Goal: Transaction & Acquisition: Book appointment/travel/reservation

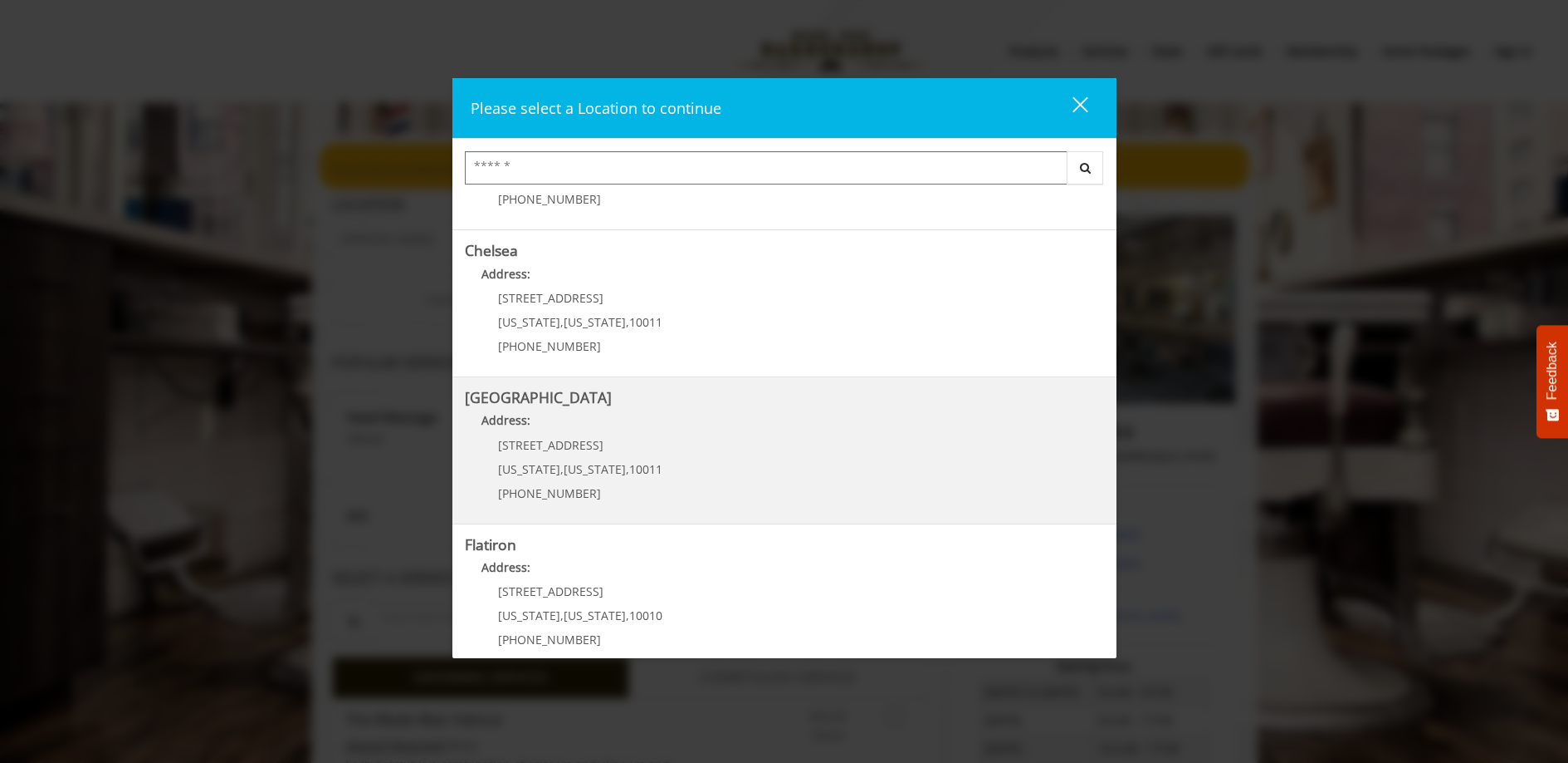
scroll to position [276, 0]
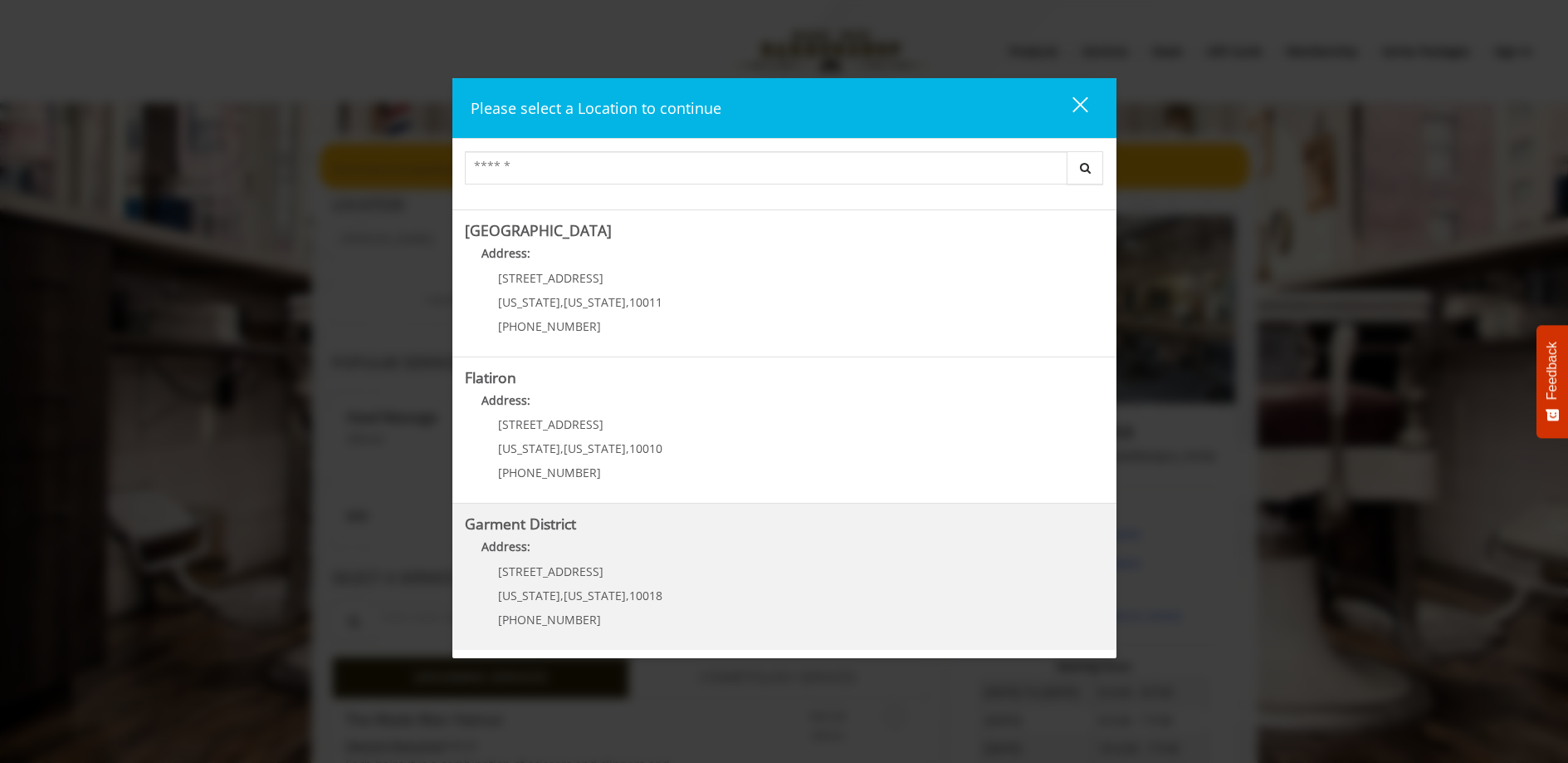
click at [794, 525] on h5 "Garment District" at bounding box center [784, 524] width 639 height 16
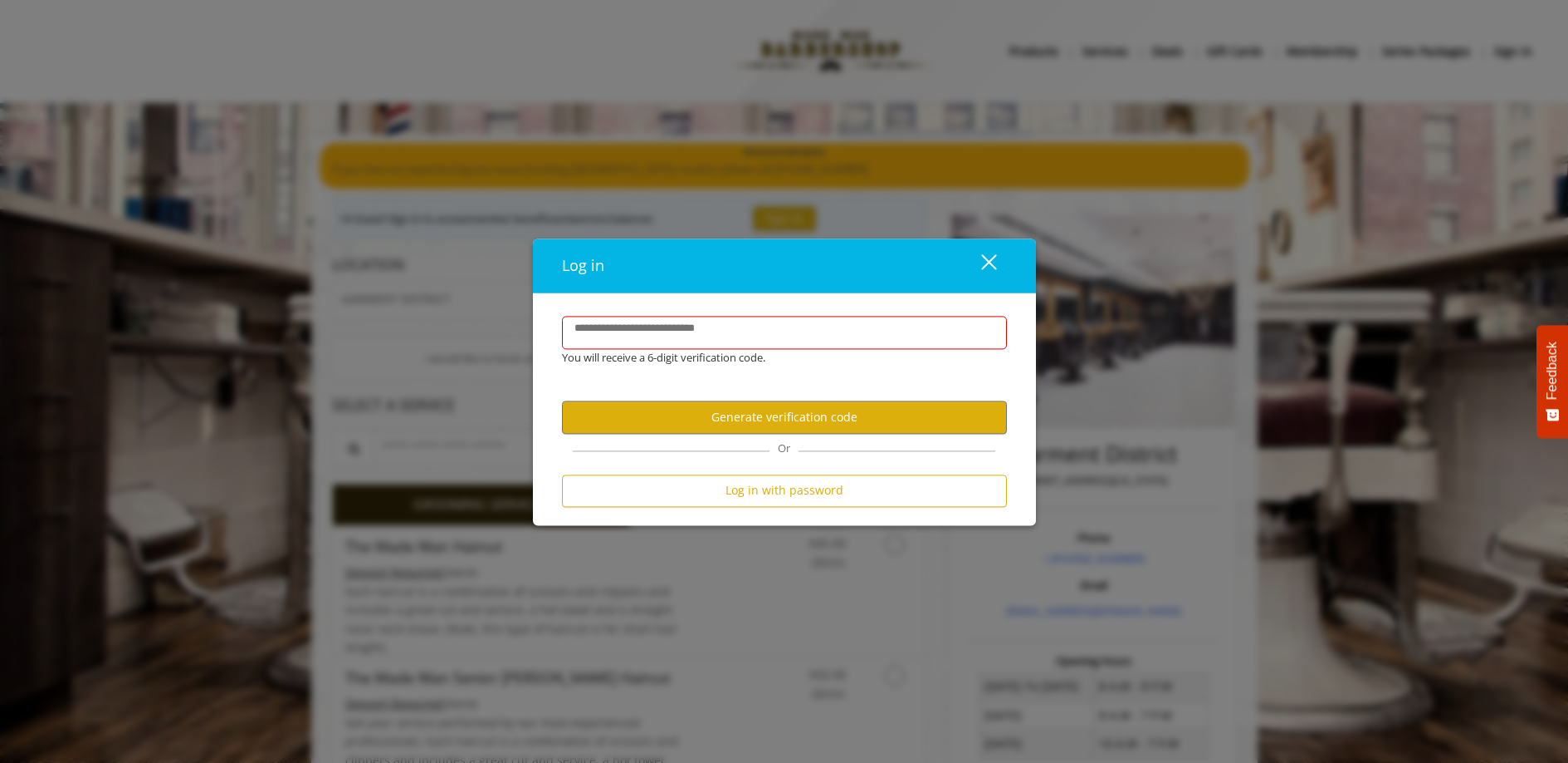
click at [992, 259] on div "close dialog" at bounding box center [988, 262] width 16 height 16
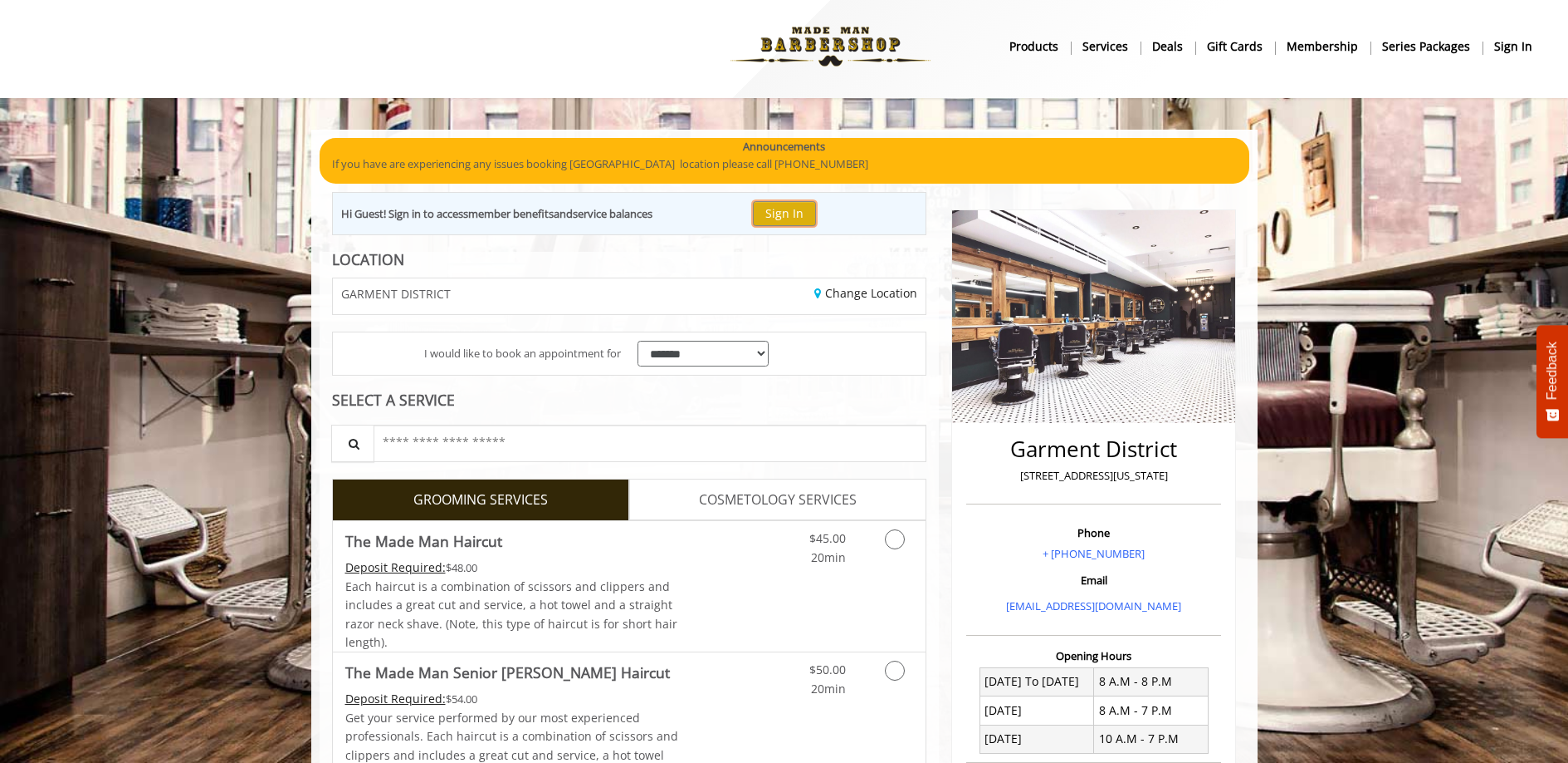
scroll to position [23, 0]
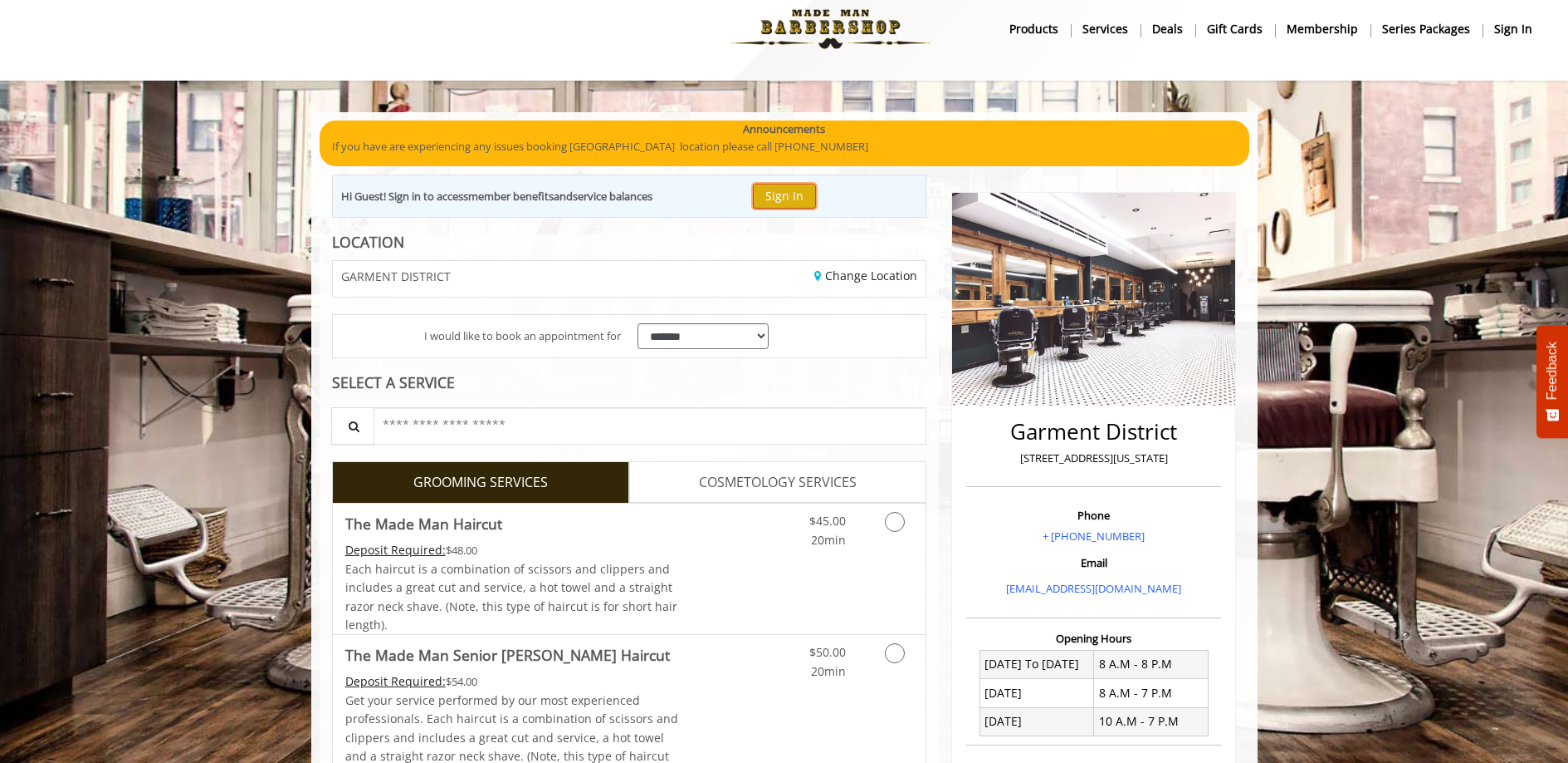
click at [789, 205] on button "Sign In" at bounding box center [784, 195] width 63 height 24
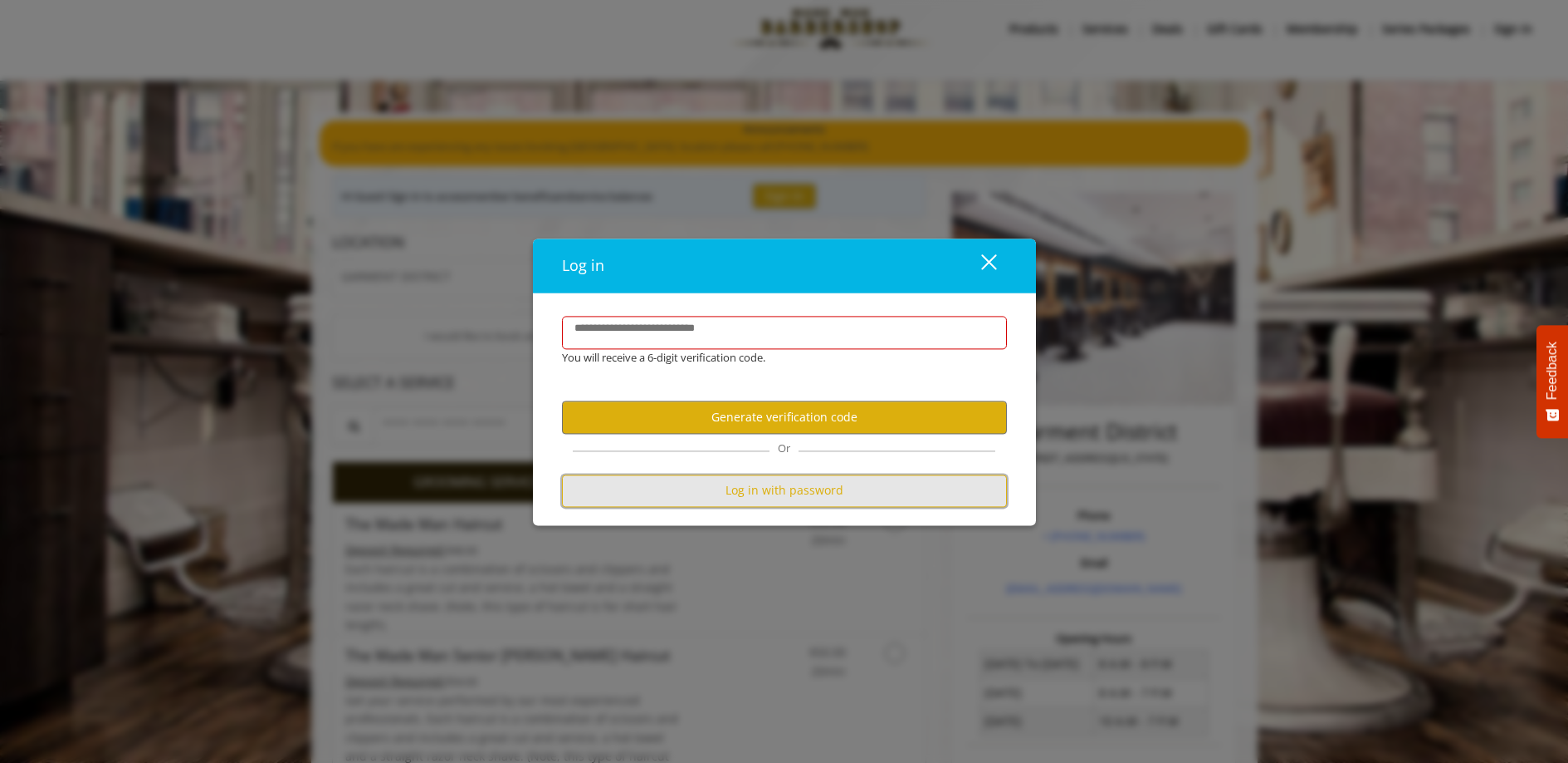
click at [816, 494] on button "Log in with password" at bounding box center [784, 490] width 445 height 32
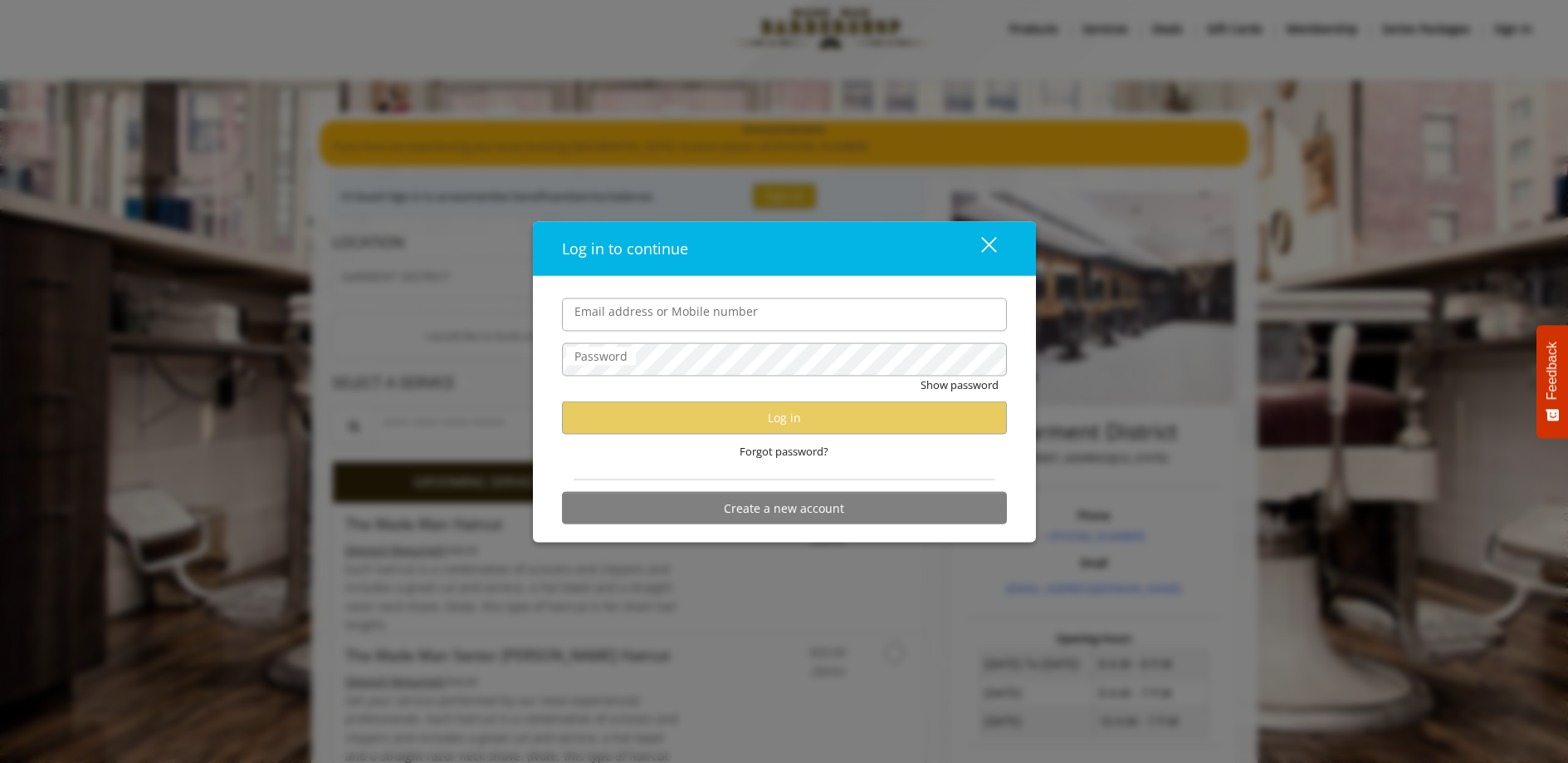
type input "**********"
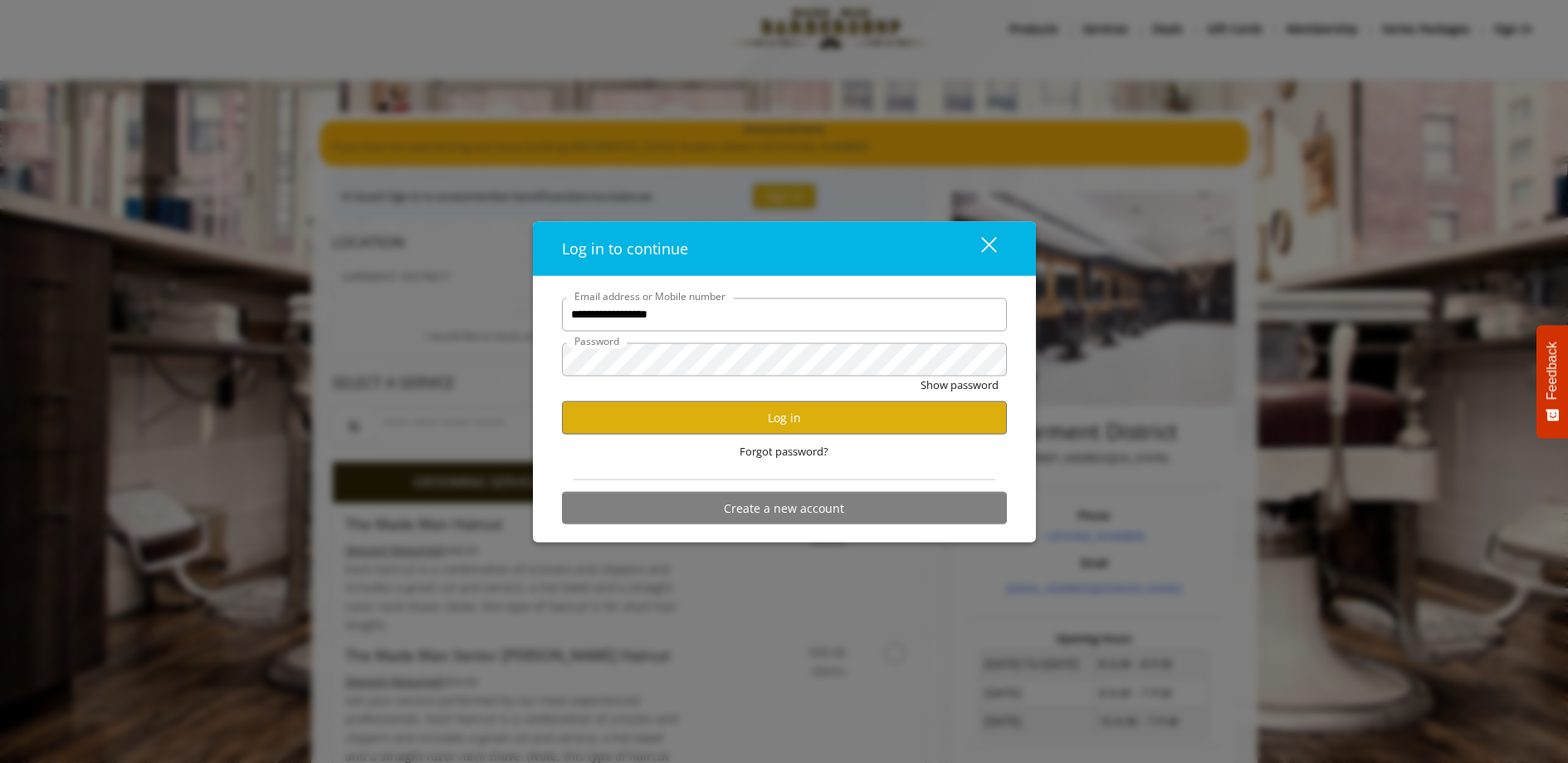
click at [670, 320] on input "**********" at bounding box center [784, 314] width 445 height 33
click at [948, 427] on button "Log in" at bounding box center [784, 417] width 445 height 32
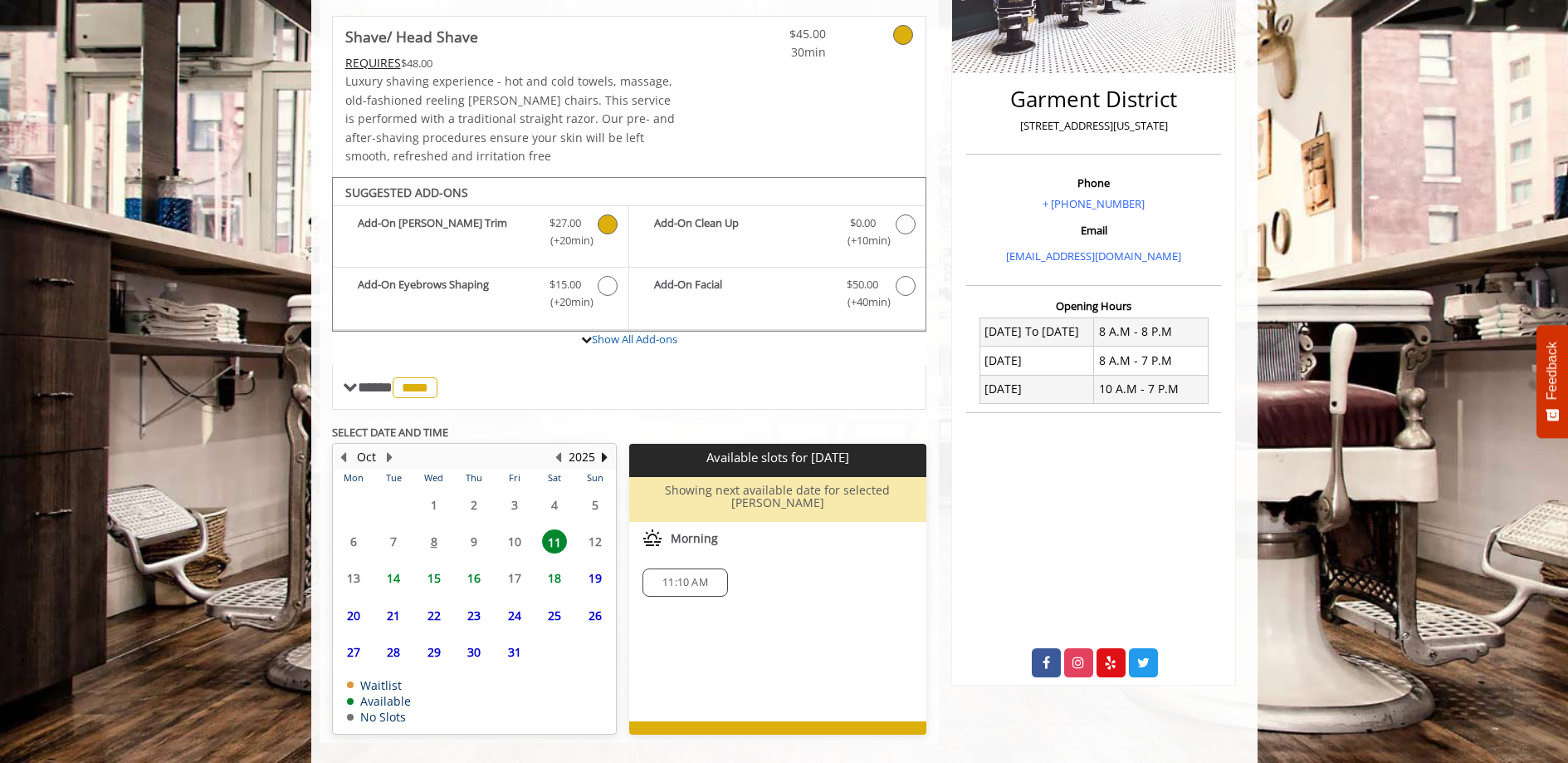
scroll to position [363, 0]
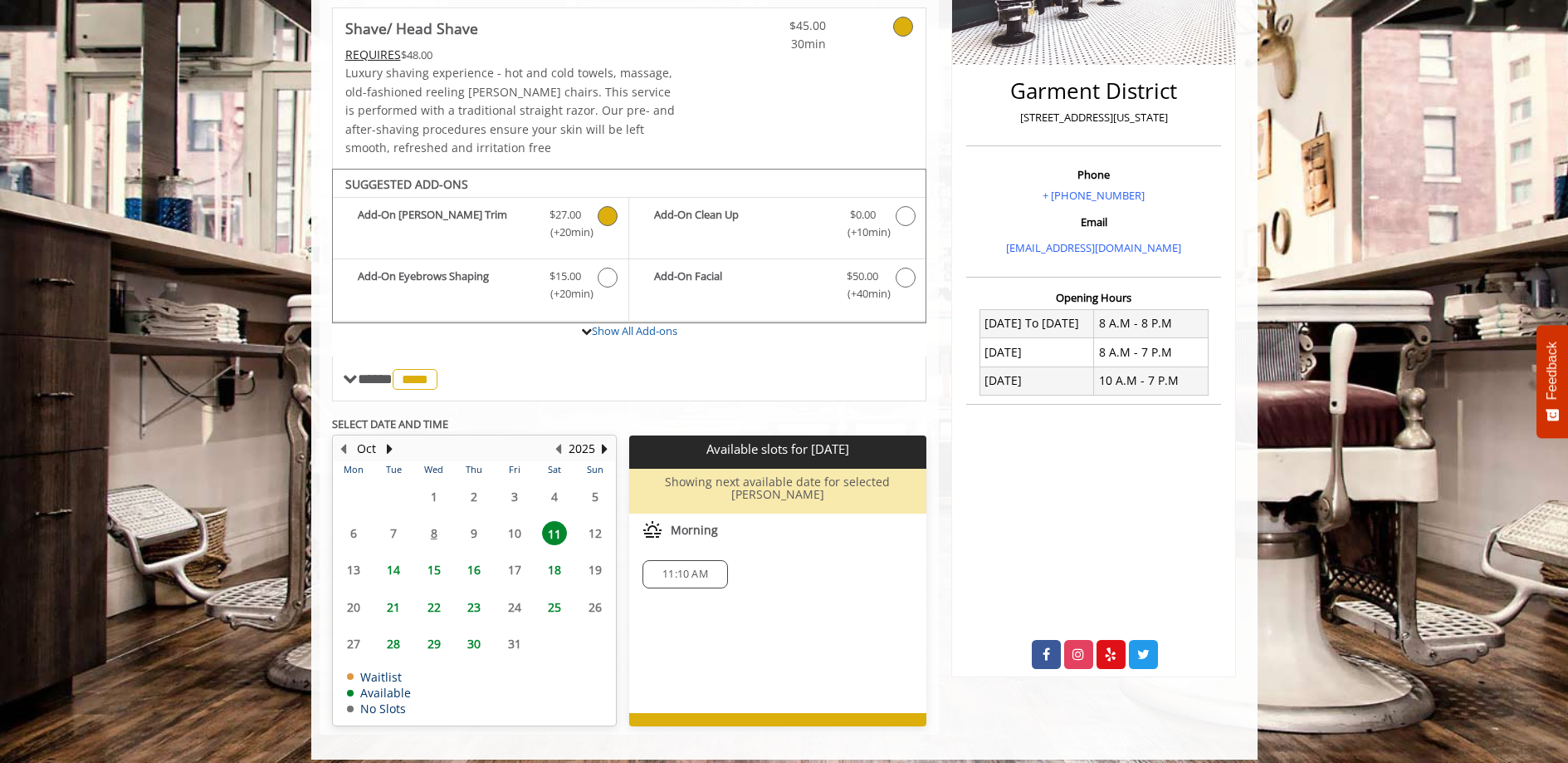
click at [471, 563] on span "16" at bounding box center [474, 569] width 25 height 24
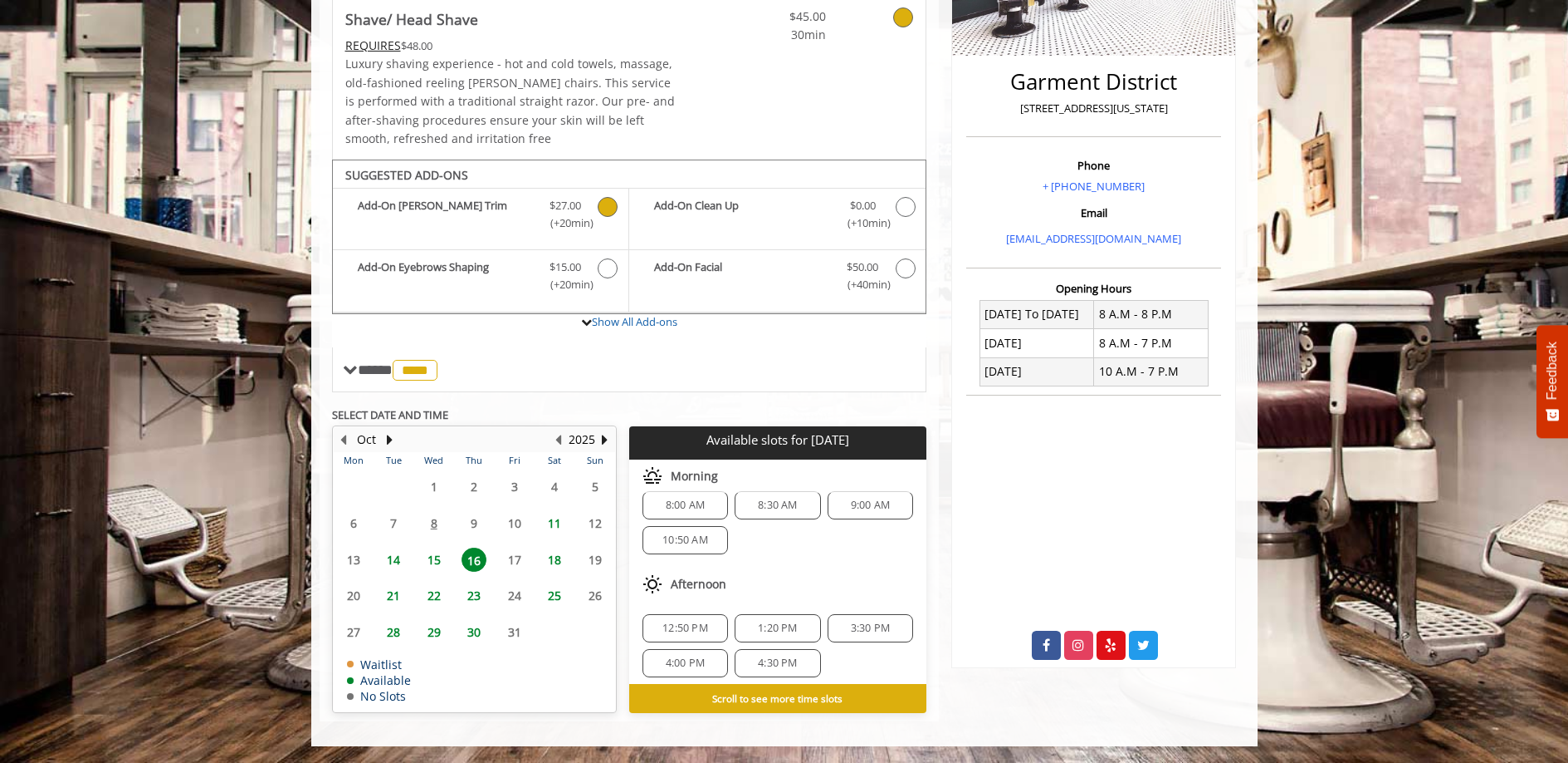
scroll to position [11, 0]
click at [873, 512] on span "9:00 AM" at bounding box center [870, 508] width 39 height 13
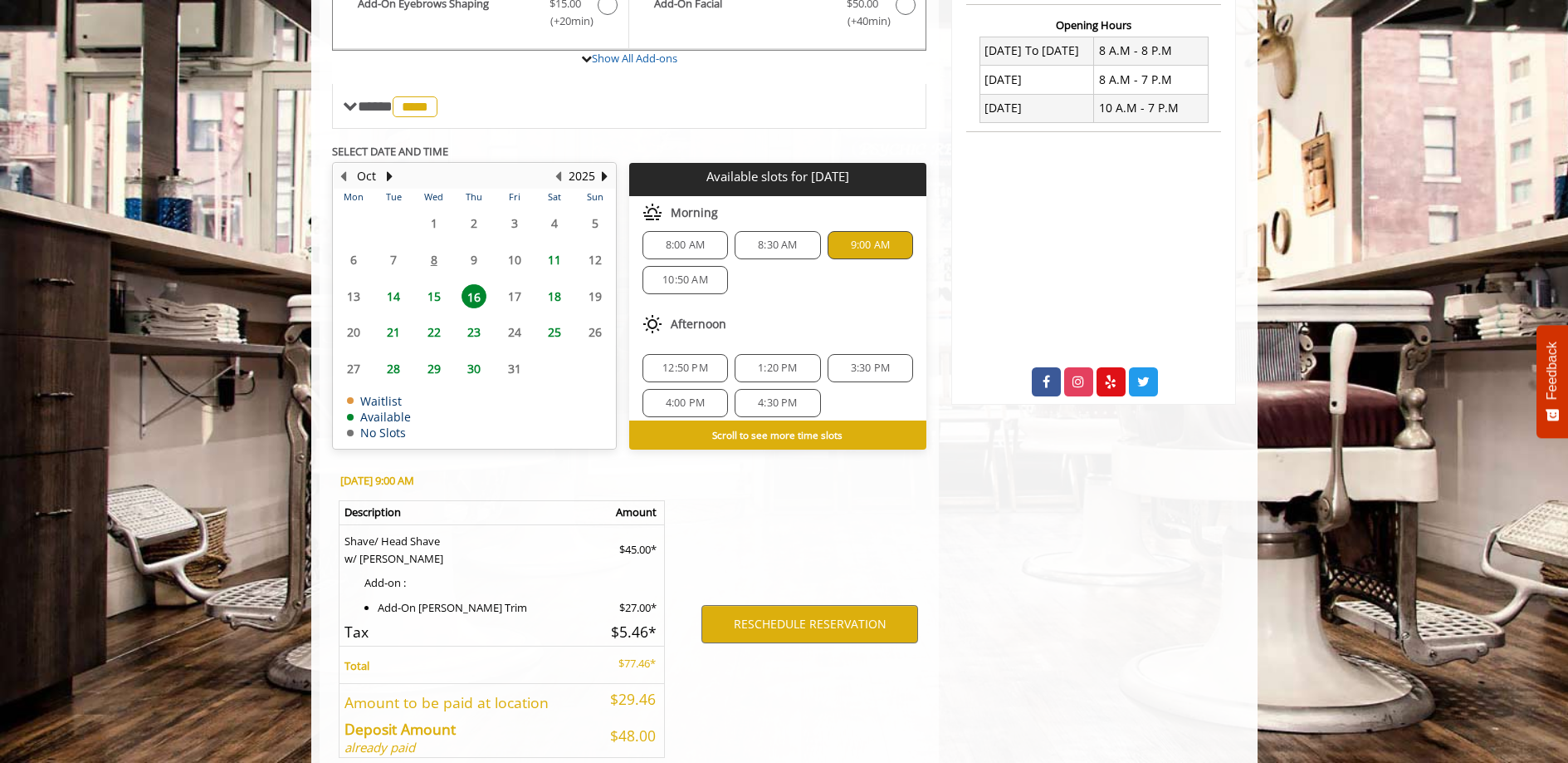
scroll to position [722, 0]
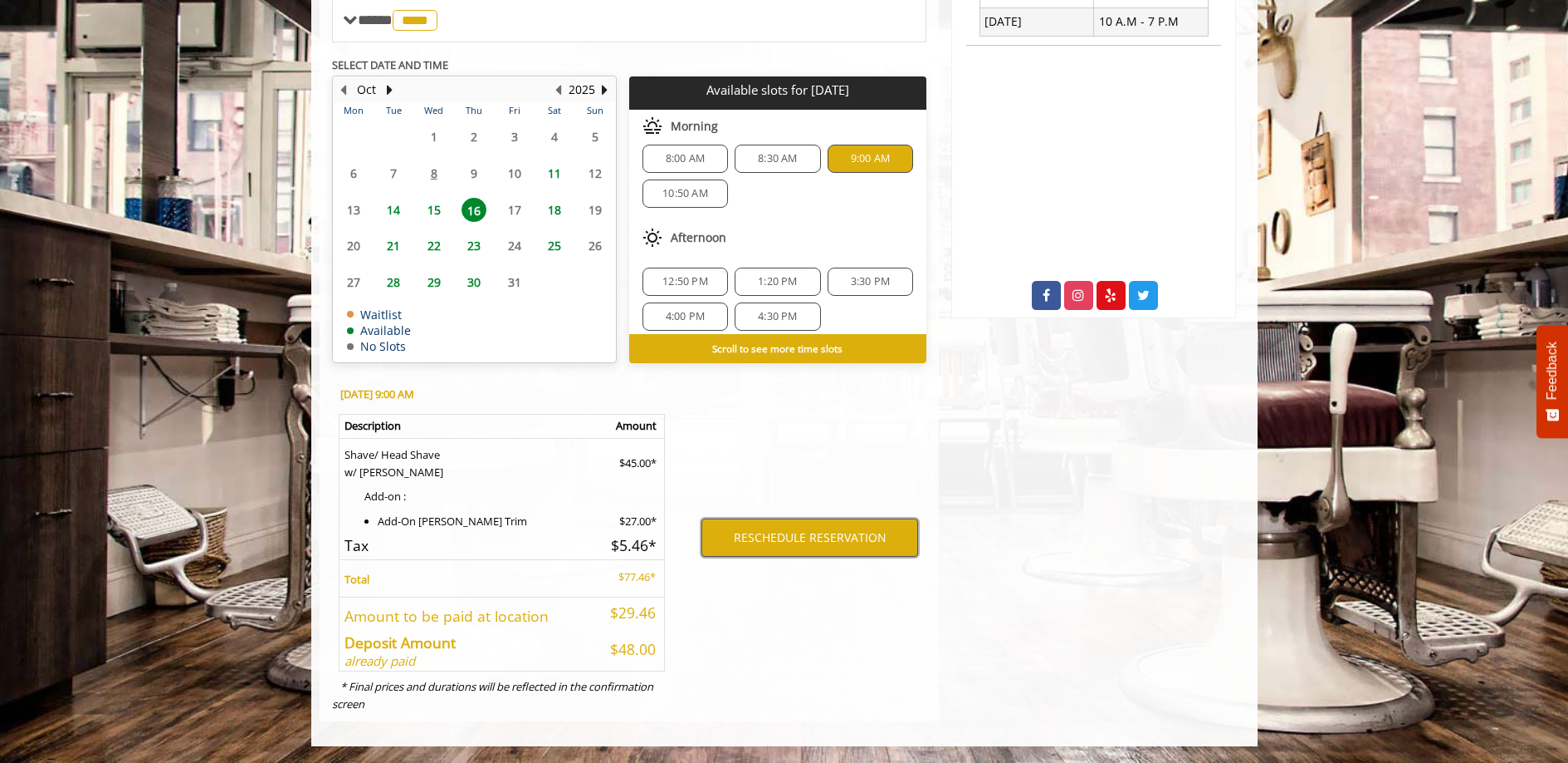
click at [822, 541] on button "RESCHEDULE RESERVATION" at bounding box center [810, 538] width 217 height 38
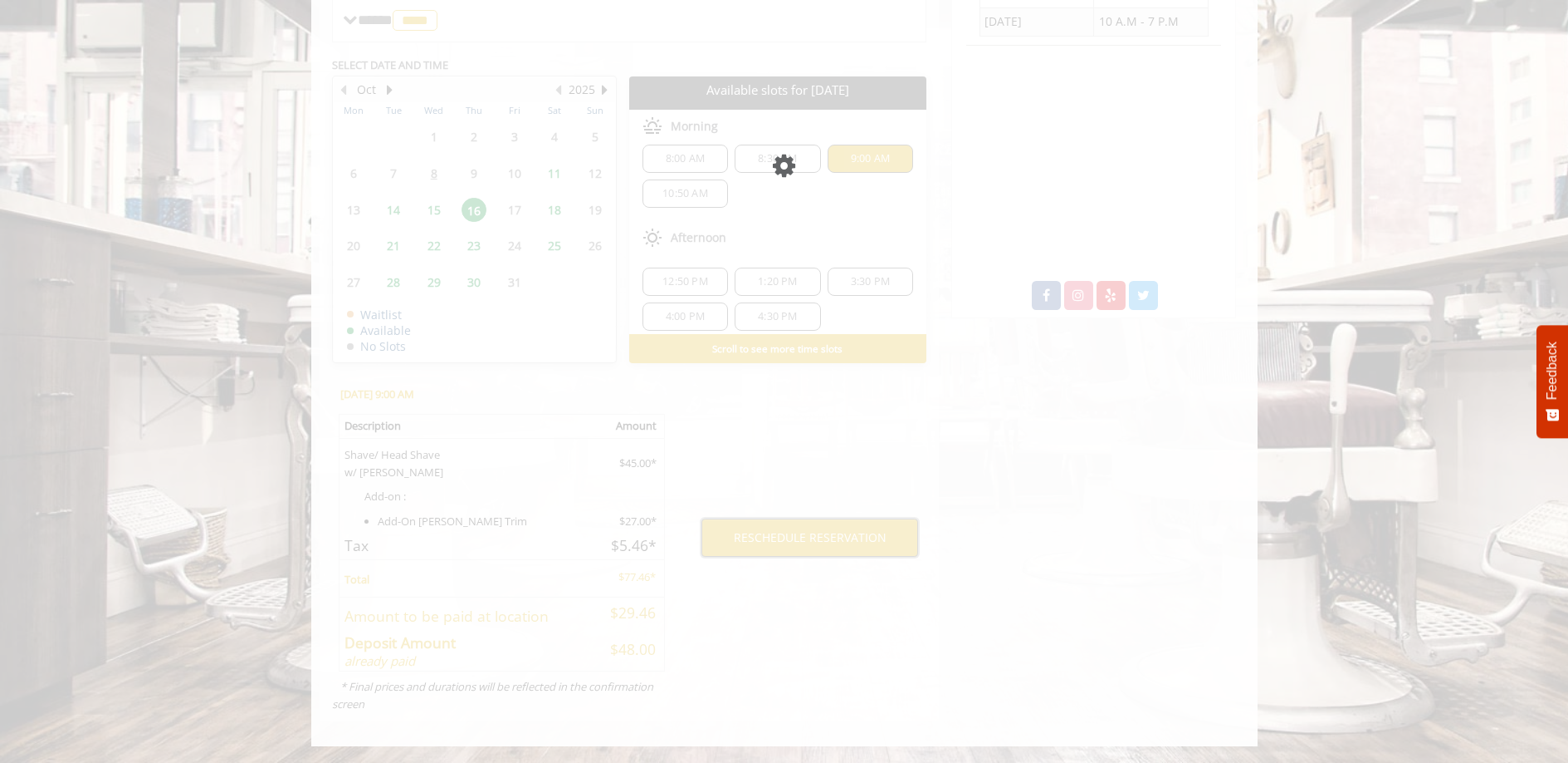
scroll to position [630, 0]
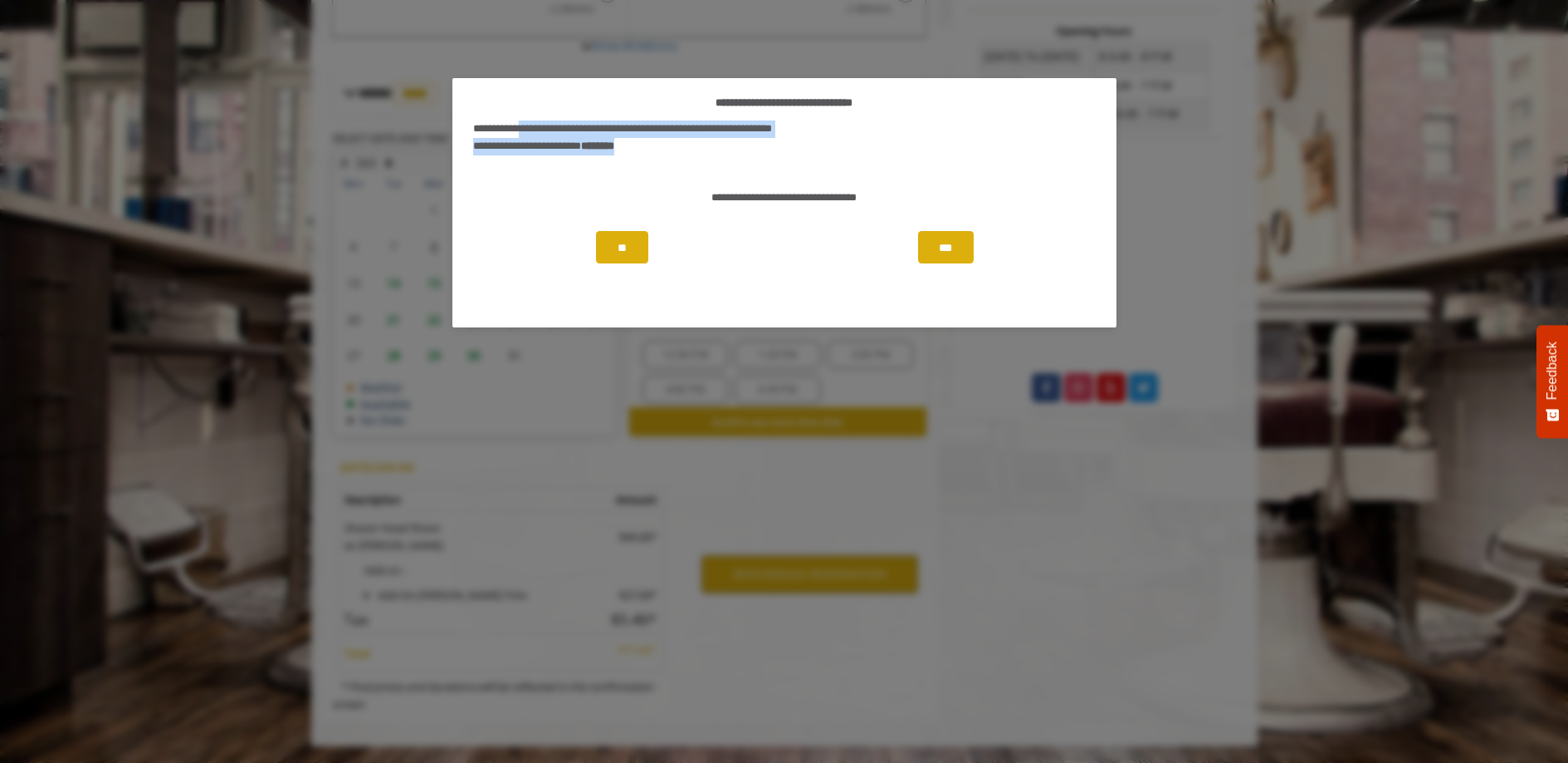
drag, startPoint x: 537, startPoint y: 125, endPoint x: 659, endPoint y: 143, distance: 123.3
click at [659, 143] on div "**********" at bounding box center [784, 146] width 639 height 68
click at [626, 259] on button "**" at bounding box center [622, 247] width 52 height 32
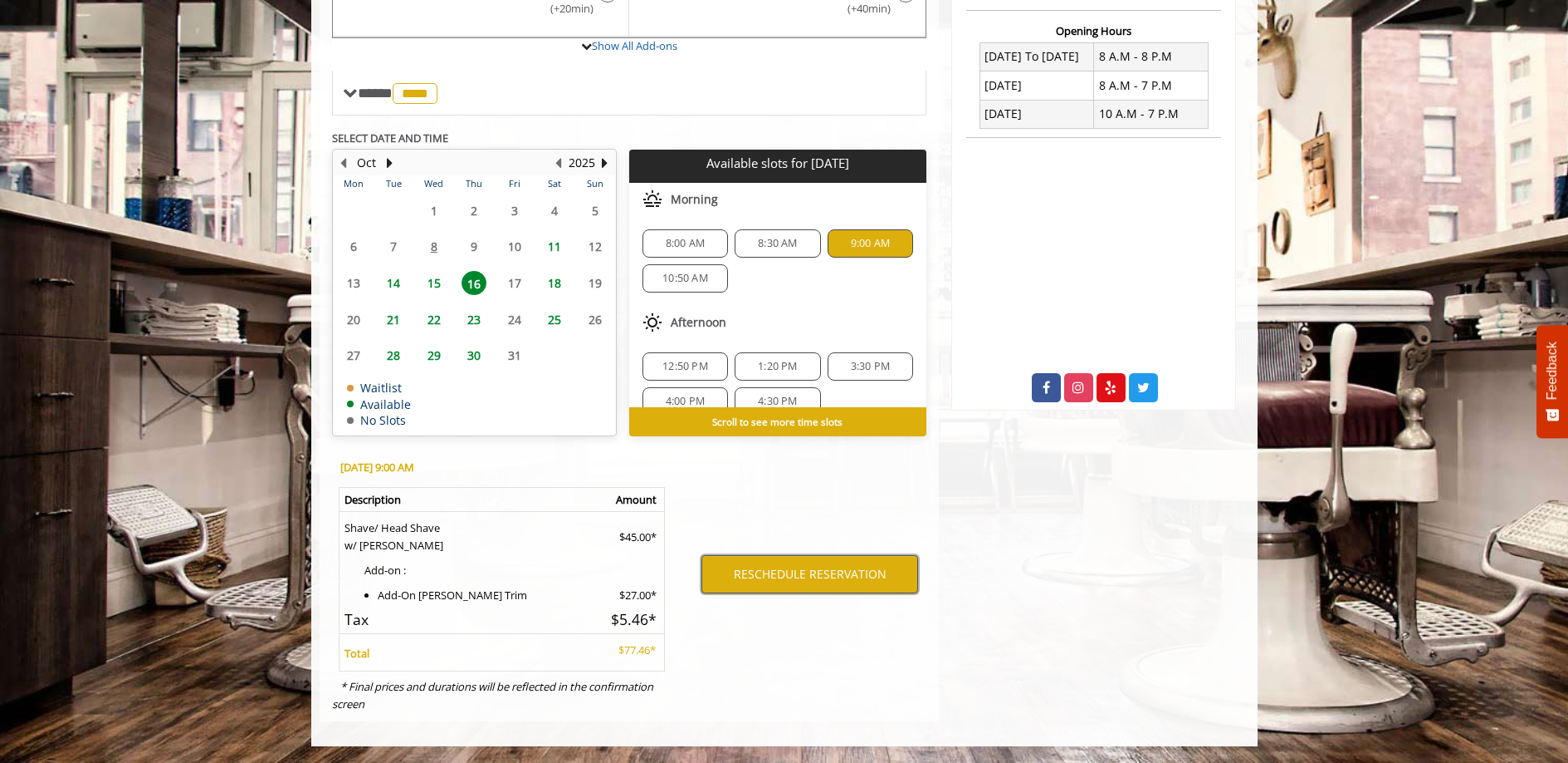
click at [826, 569] on button "RESCHEDULE RESERVATION" at bounding box center [810, 574] width 217 height 38
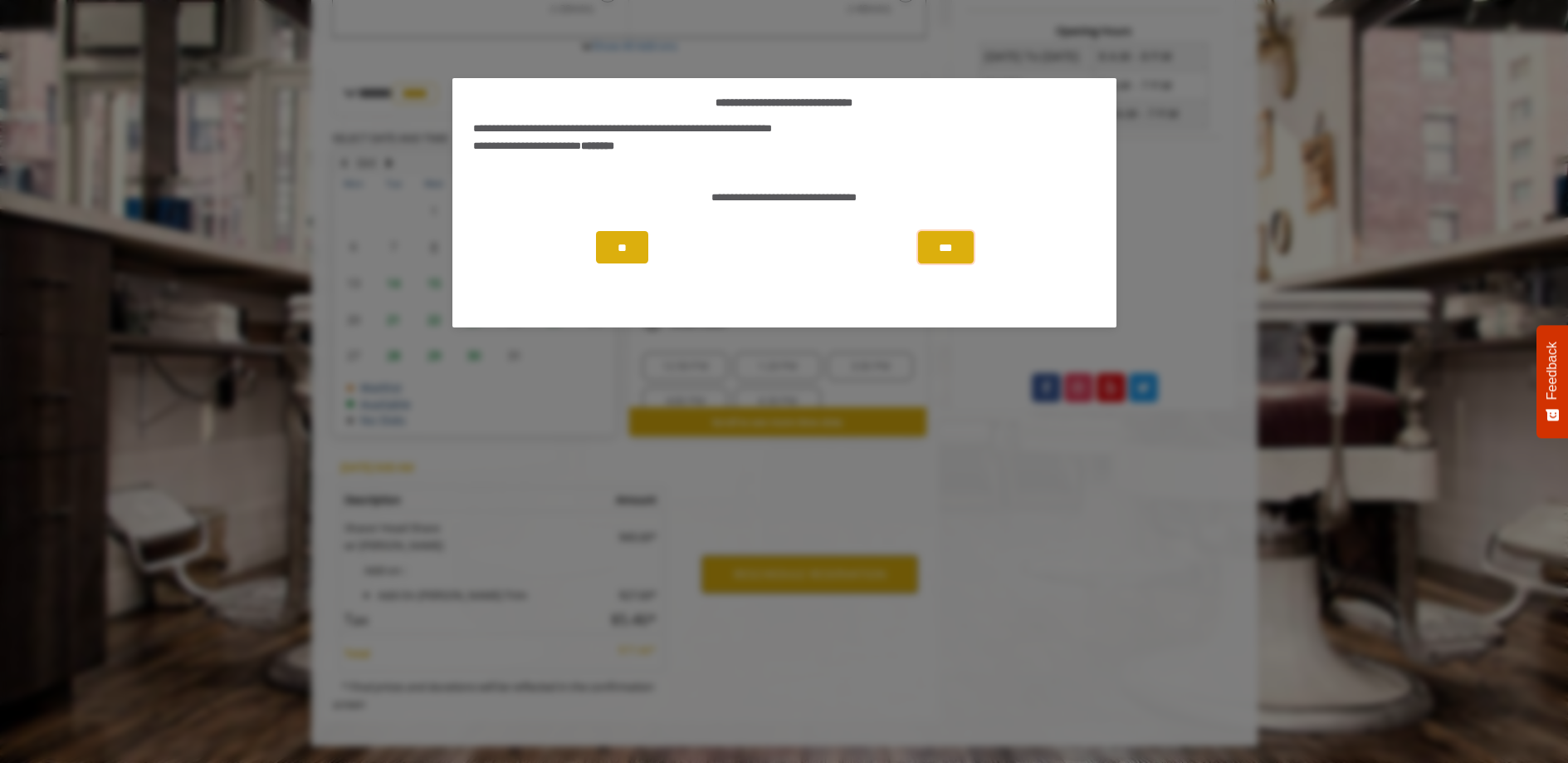
click at [949, 255] on button "***" at bounding box center [946, 247] width 55 height 32
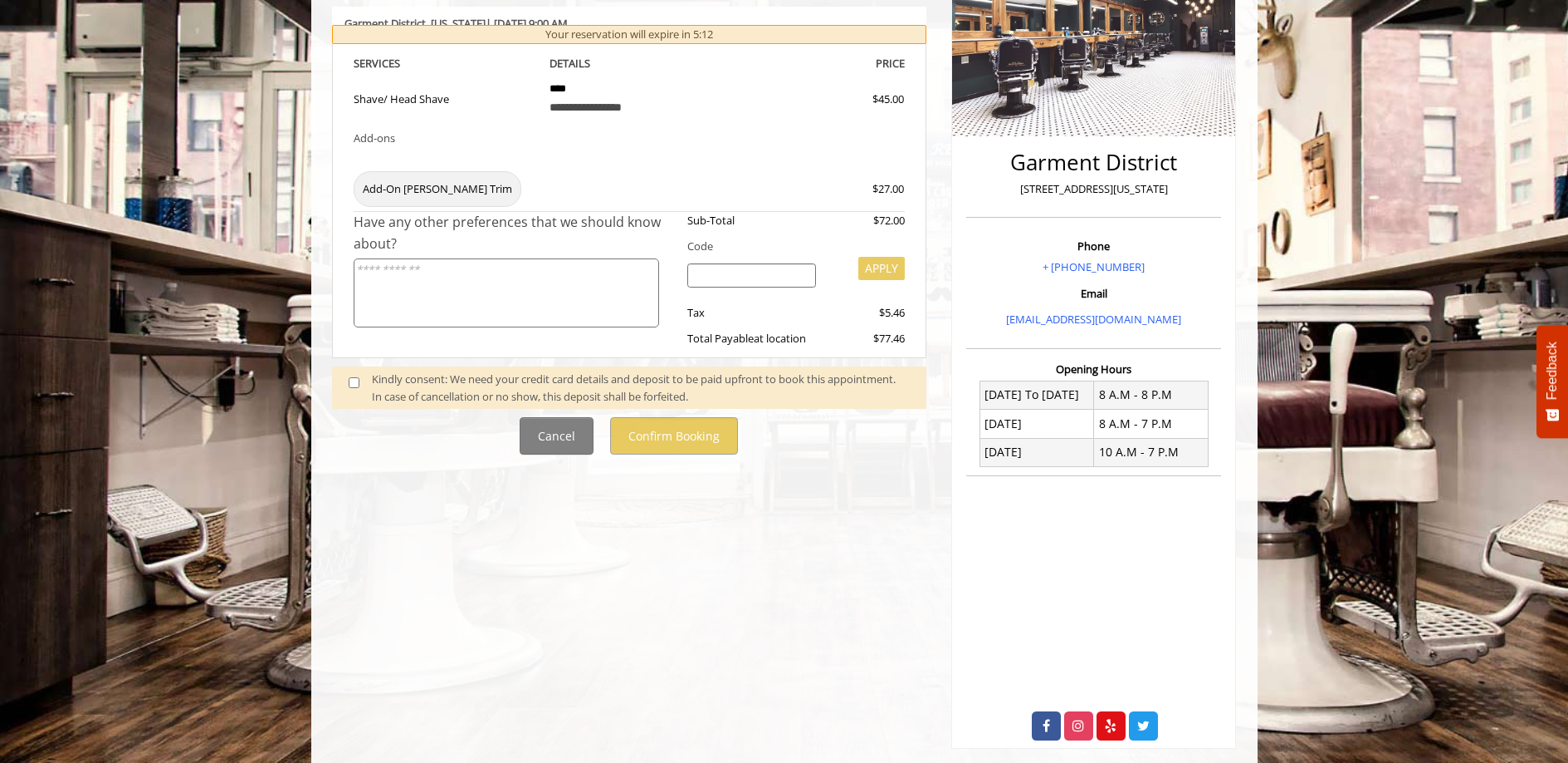
scroll to position [319, 0]
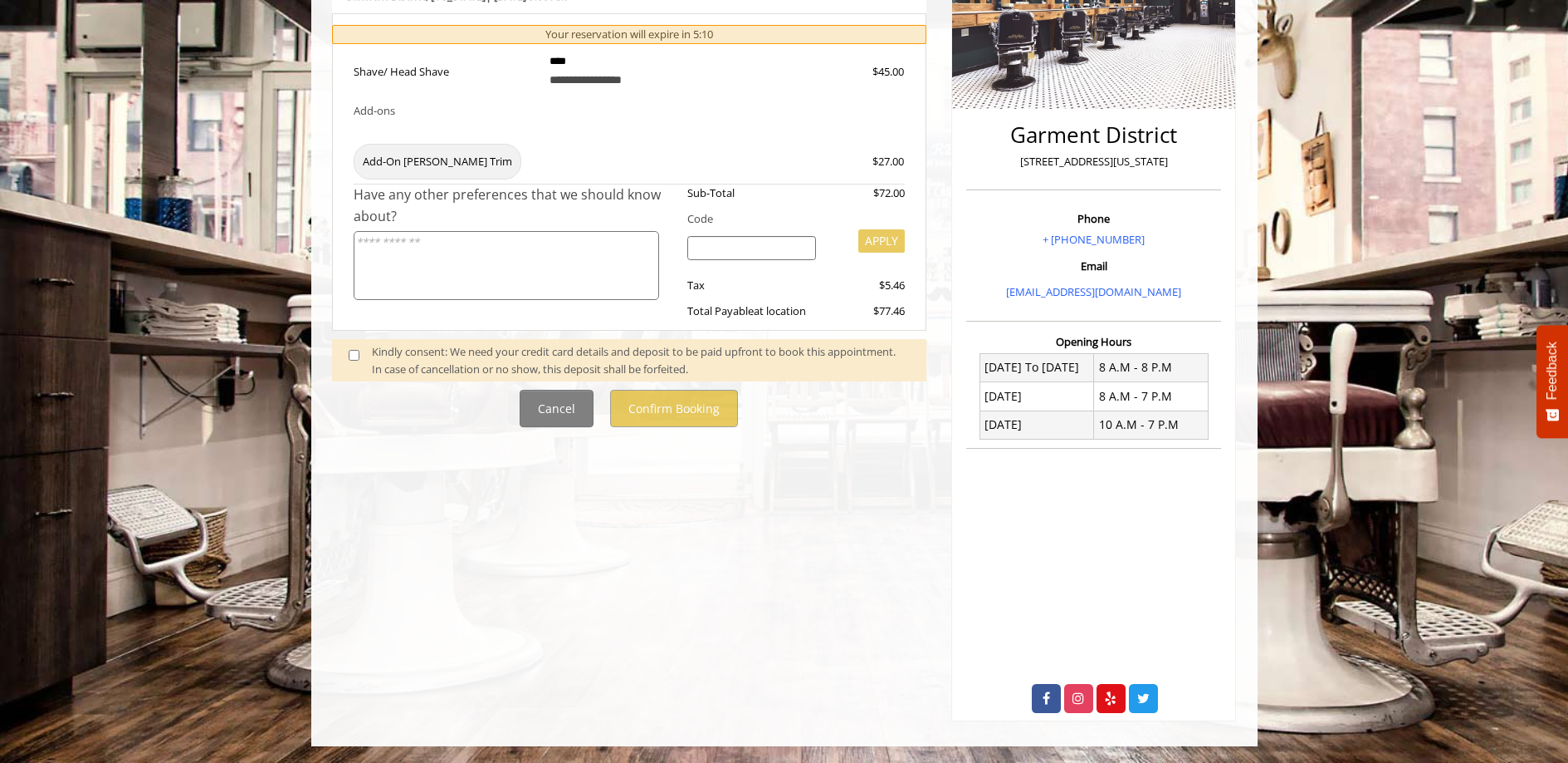
click at [360, 359] on span at bounding box center [361, 360] width 49 height 35
click at [344, 353] on span at bounding box center [361, 360] width 49 height 35
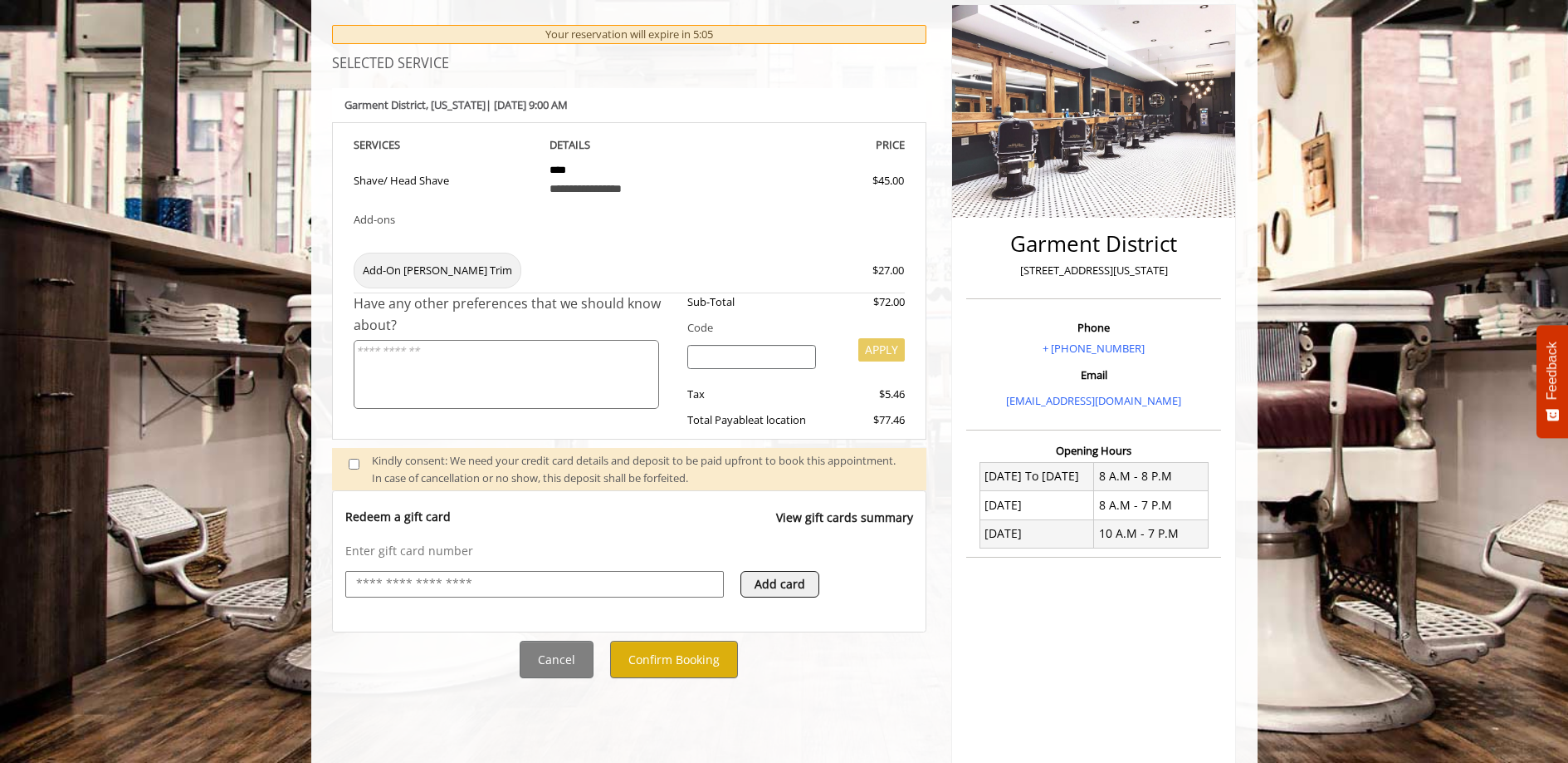
scroll to position [287, 0]
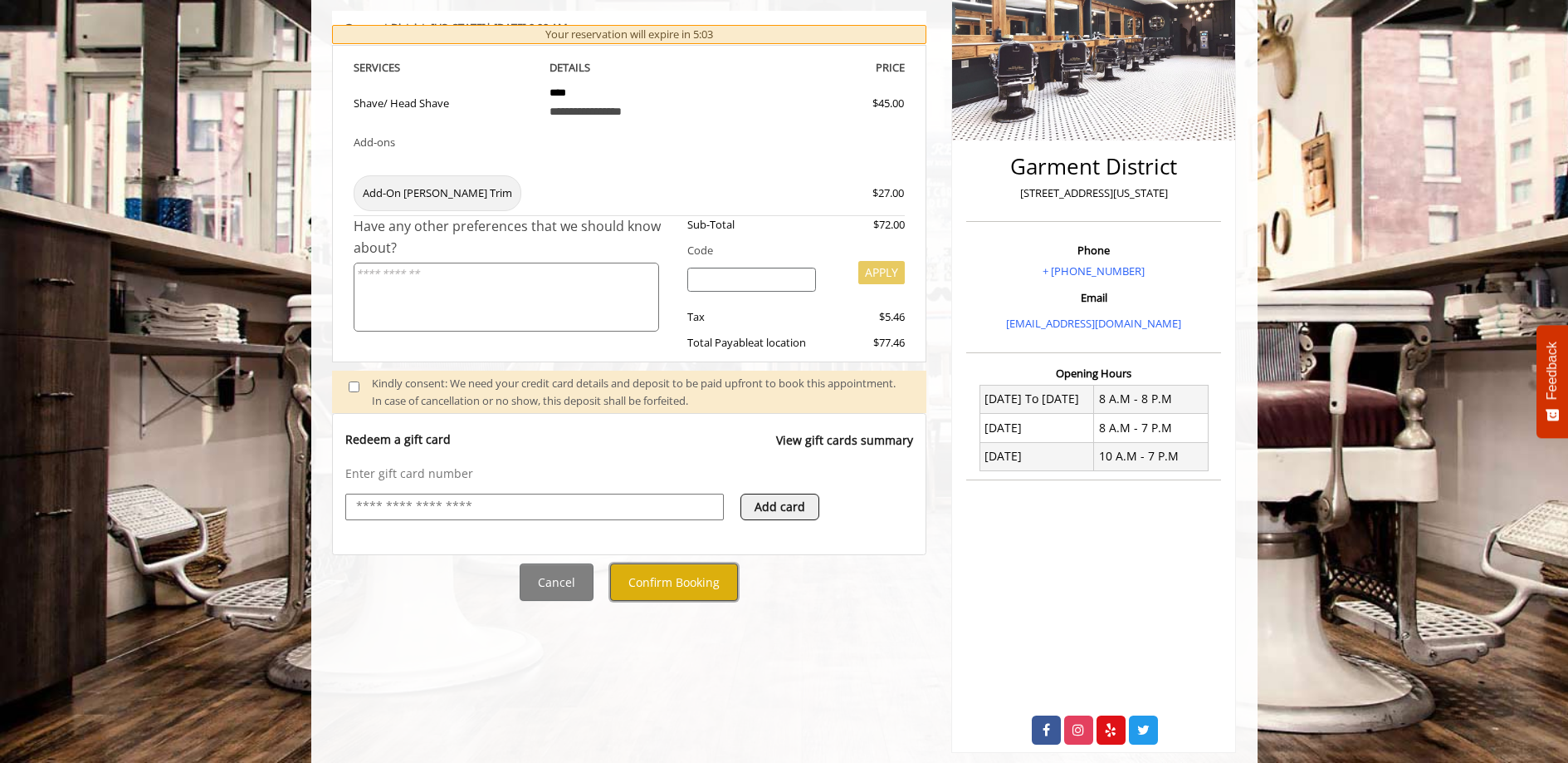
click at [691, 574] on button "Confirm Booking" at bounding box center [674, 582] width 128 height 37
